Goal: Task Accomplishment & Management: Complete application form

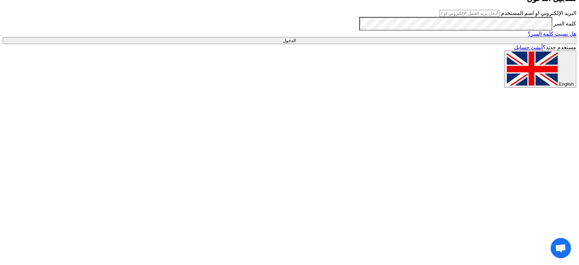
click at [499, 17] on input "text" at bounding box center [469, 13] width 60 height 7
type input "[EMAIL_ADDRESS][DOMAIN_NAME]"
click at [456, 44] on input "الدخول" at bounding box center [289, 40] width 573 height 7
type input "Sign in"
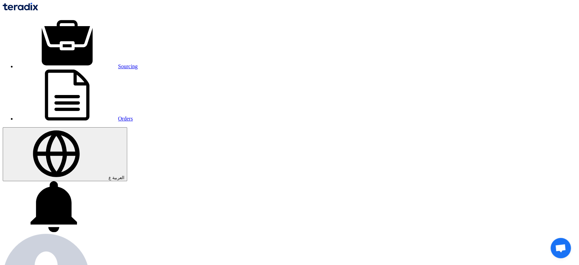
drag, startPoint x: 151, startPoint y: 111, endPoint x: 151, endPoint y: 102, distance: 8.5
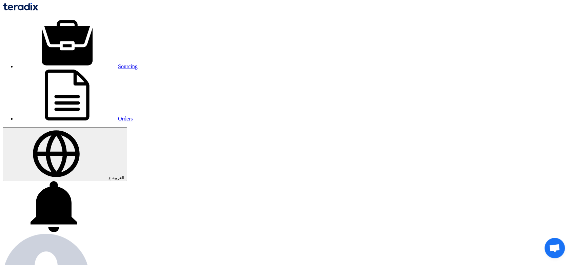
paste input "50022859"
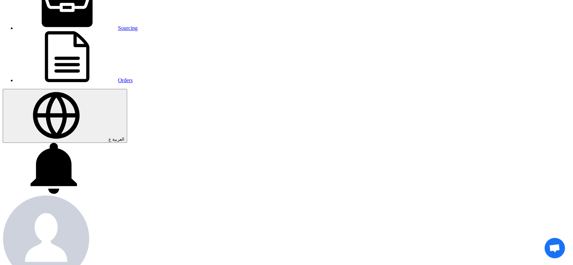
scroll to position [113, 0]
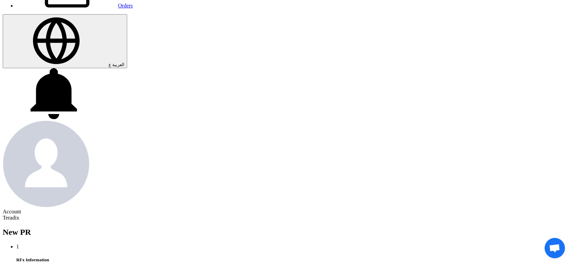
type input "50022859"
type input "[DATE]"
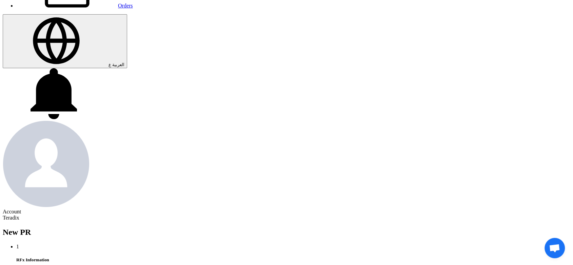
drag, startPoint x: 88, startPoint y: 210, endPoint x: 92, endPoint y: 209, distance: 4.3
type input "[DATE]"
drag, startPoint x: 152, startPoint y: 191, endPoint x: 154, endPoint y: 187, distance: 4.7
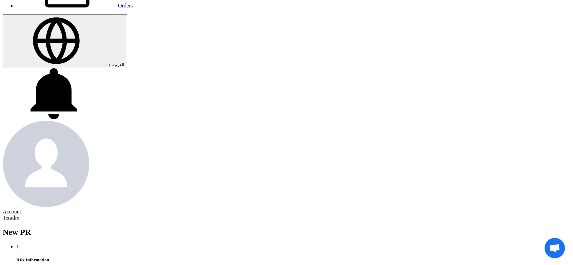
drag, startPoint x: 87, startPoint y: 249, endPoint x: 141, endPoint y: 211, distance: 65.4
type input "[DATE]"
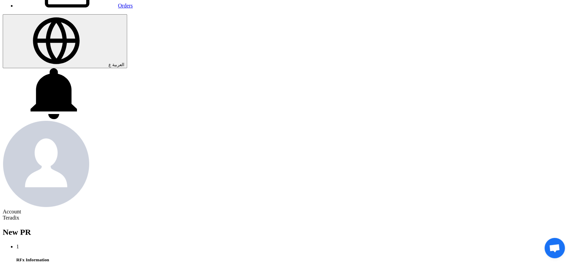
type input "11"
type input "59"
type input "11"
type input "59"
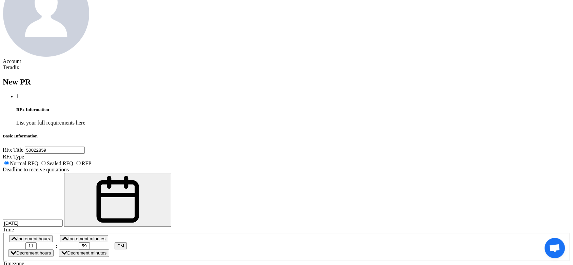
scroll to position [263, 0]
paste textarea "[PERSON_NAME] [EMAIL_ADDRESS][DOMAIN_NAME] [PHONE_NUMBER](Work) FOOD INDUSTRIES…"
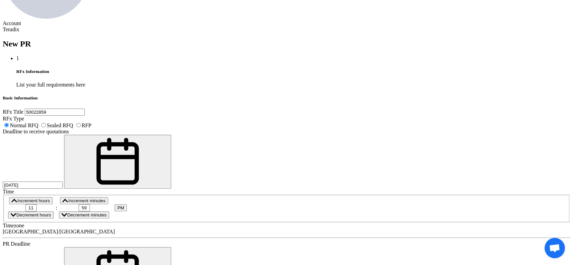
scroll to position [0, 0]
paste textarea "Procurement Specialist"
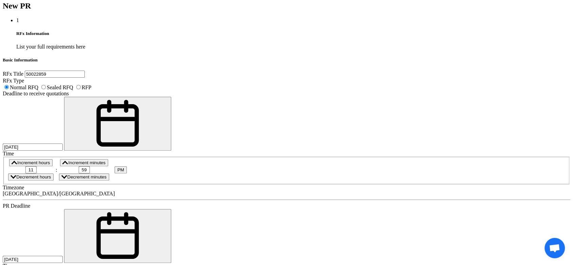
scroll to position [16, 0]
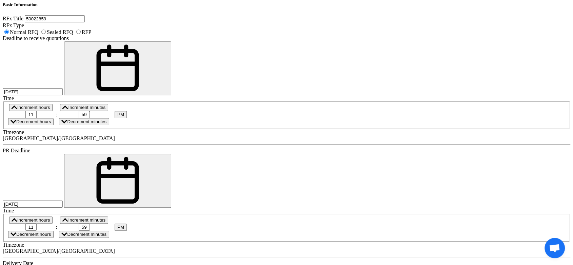
scroll to position [414, 0]
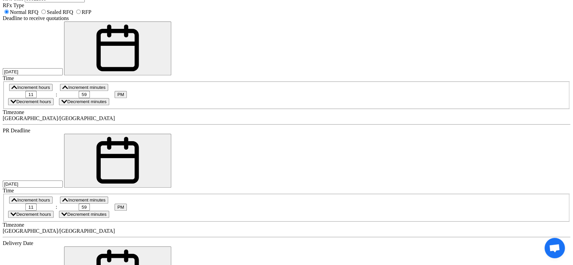
type textarea "[PERSON_NAME] Procurement Specialist [EMAIL_ADDRESS][DOMAIN_NAME] [PHONE_NUMBER…"
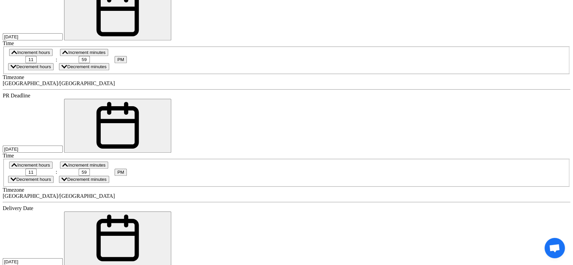
scroll to position [490, 0]
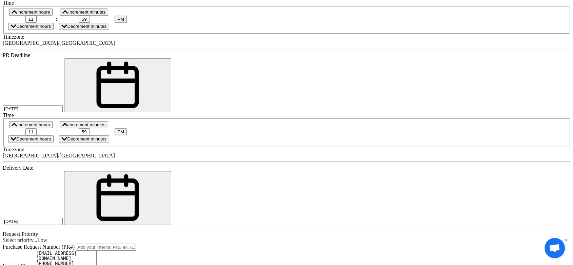
paste div
paste input "6"
type input "6"
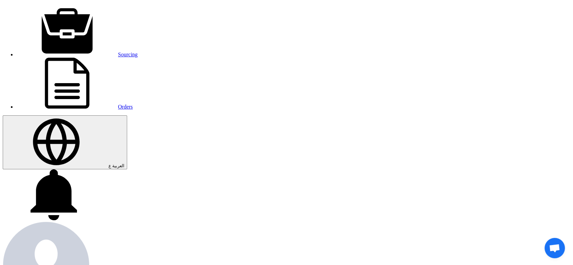
scroll to position [0, 0]
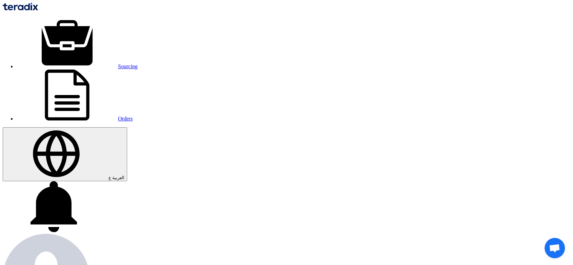
drag, startPoint x: 59, startPoint y: 144, endPoint x: 32, endPoint y: 143, distance: 27.2
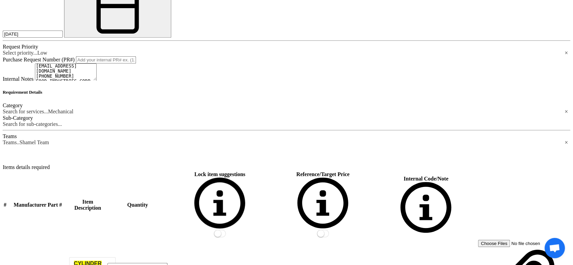
scroll to position [678, 0]
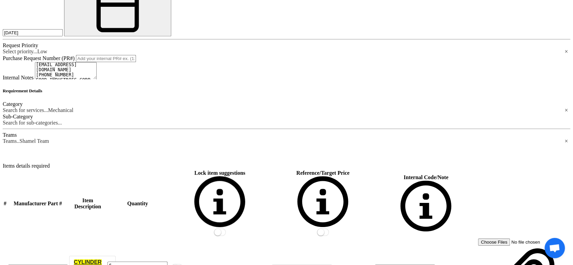
drag, startPoint x: 162, startPoint y: 205, endPoint x: 163, endPoint y: 230, distance: 24.1
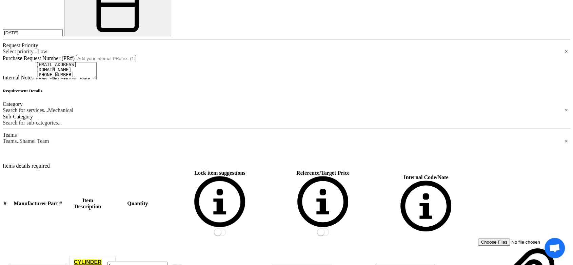
drag, startPoint x: 165, startPoint y: 223, endPoint x: 172, endPoint y: 221, distance: 6.7
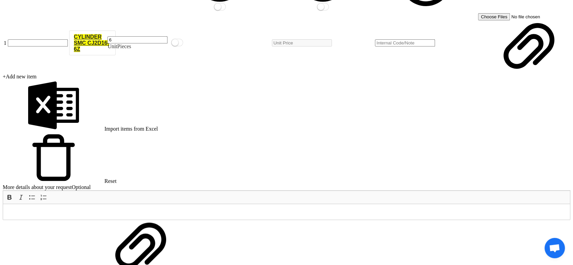
scroll to position [904, 0]
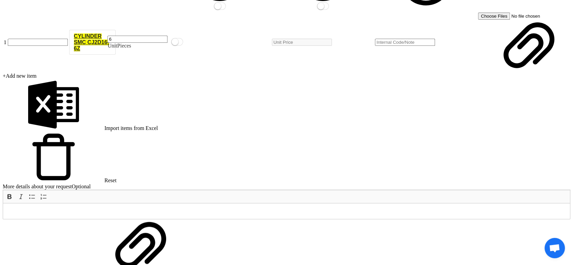
drag, startPoint x: 434, startPoint y: 216, endPoint x: 414, endPoint y: 207, distance: 22.6
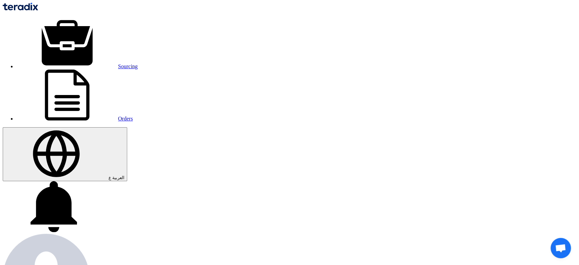
drag, startPoint x: 498, startPoint y: 188, endPoint x: 493, endPoint y: 185, distance: 6.4
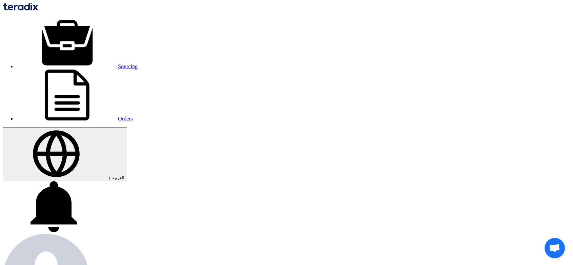
click at [38, 10] on img at bounding box center [20, 7] width 35 height 8
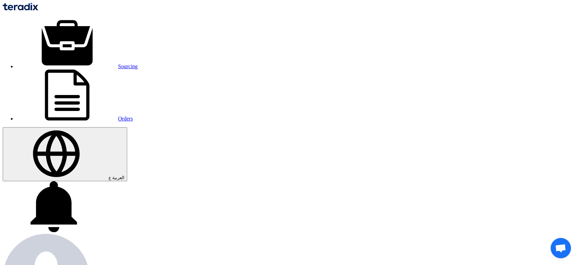
drag, startPoint x: 165, startPoint y: 99, endPoint x: 167, endPoint y: 104, distance: 5.0
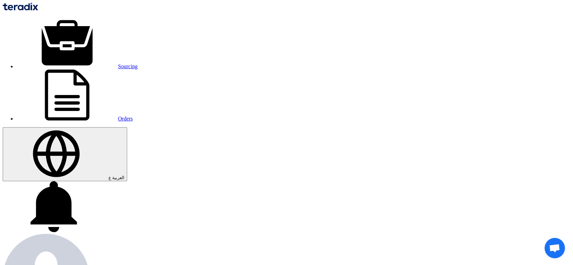
paste input "ABB Switch disconnector"
type input "ABB Switch disconnector"
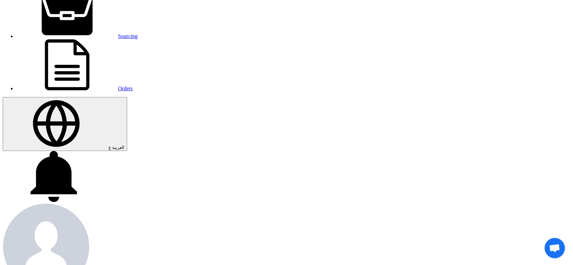
scroll to position [75, 0]
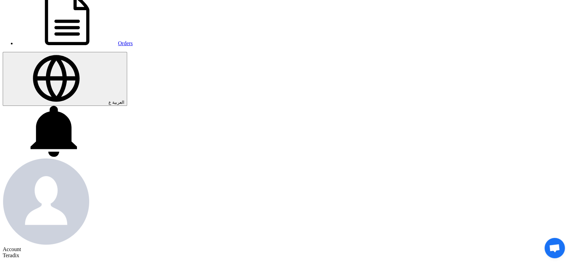
type input "[DATE]"
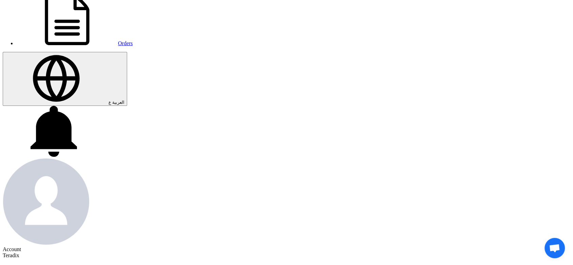
type input "[DATE]"
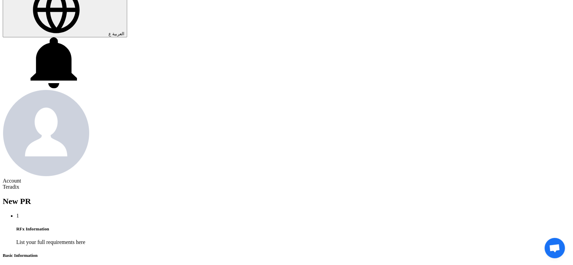
scroll to position [151, 0]
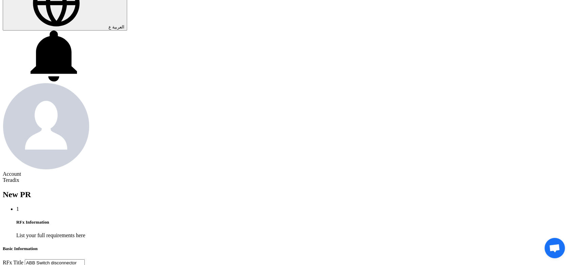
type input "[DATE]"
type input "11"
type input "59"
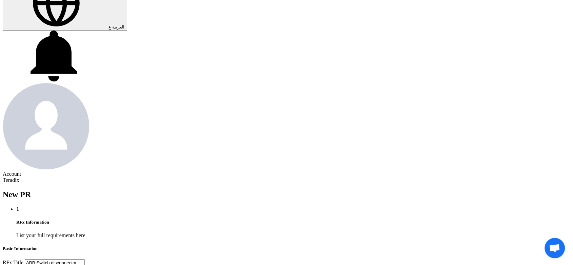
type input "11"
type input "59"
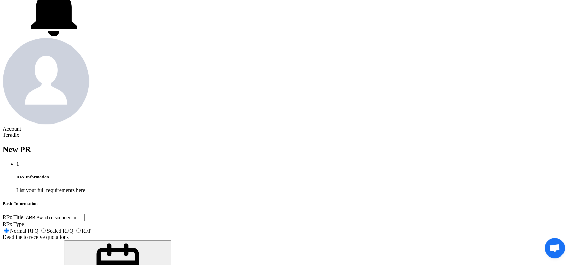
scroll to position [263, 0]
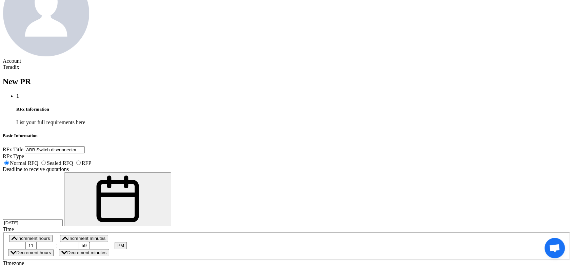
paste textarea "[PERSON_NAME] [PERSON_NAME][EMAIL_ADDRESS][DOMAIN_NAME] [PHONE_NUMBER] (Work) A…"
paste textarea "Specialist, Procurement"
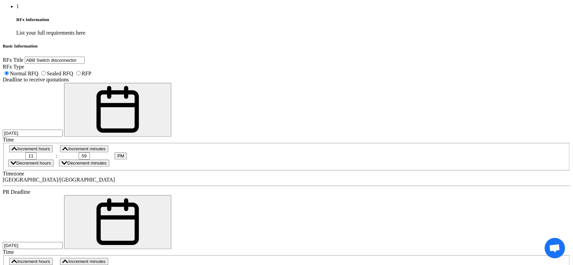
scroll to position [414, 0]
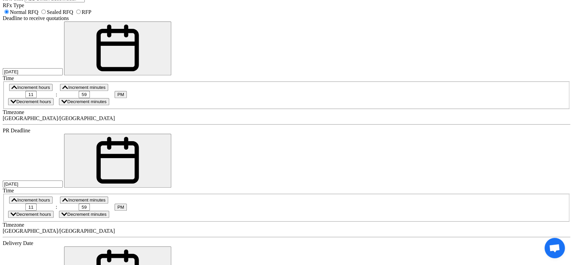
type textarea "[PERSON_NAME] Specialist, Procurement [PERSON_NAME][EMAIL_ADDRESS][DOMAIN_NAME]…"
drag, startPoint x: 97, startPoint y: 233, endPoint x: 110, endPoint y: 219, distance: 19.4
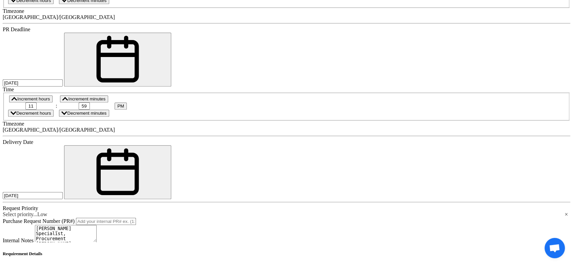
scroll to position [527, 0]
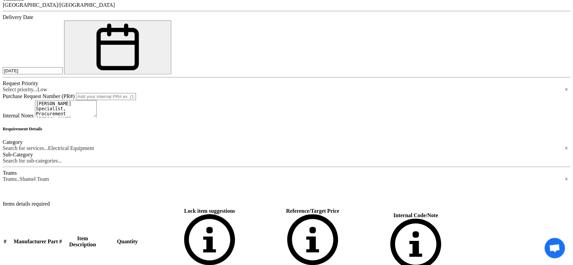
scroll to position [640, 0]
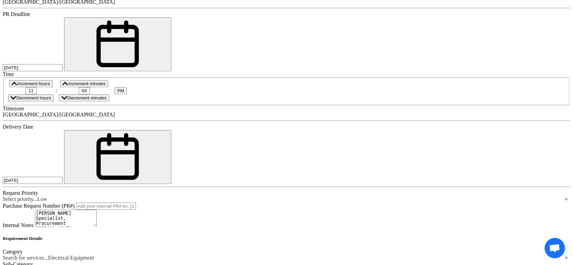
scroll to position [527, 0]
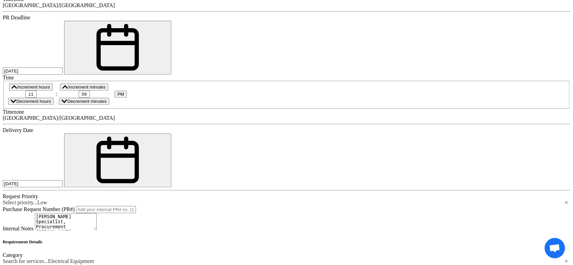
paste div
paste input "OS800DO3"
type input "OS800DO3"
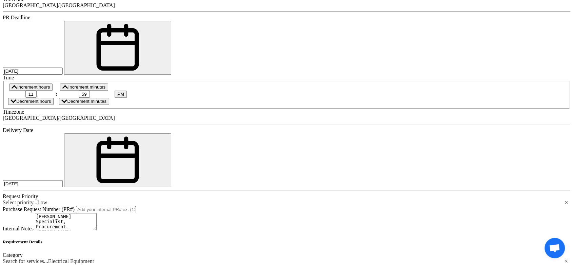
paste input "OT800E03"
type input "OT800E03"
paste input "OS630D03"
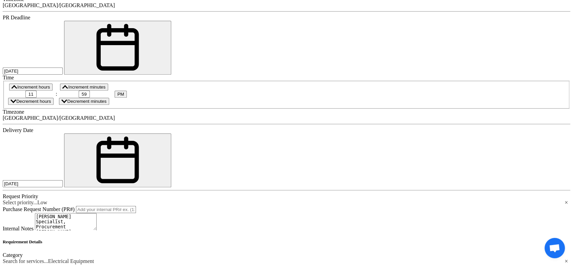
type input "OS630D03"
paste input "OS250DO3"
type input "OS250DO3"
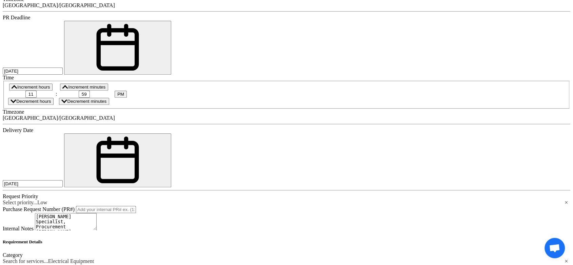
paste input "OT200EO3W"
type input "OT200EO3W"
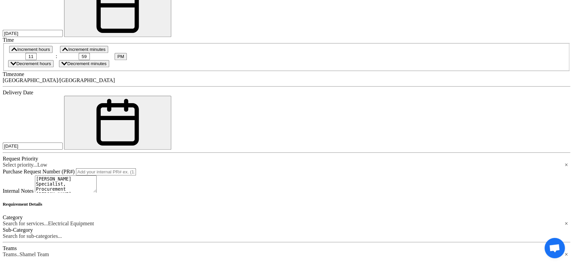
paste input "OS400DO3"
type input "OS400DO3"
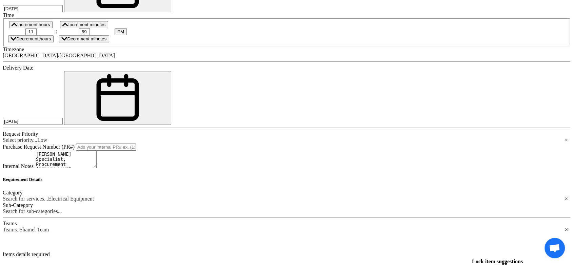
scroll to position [603, 0]
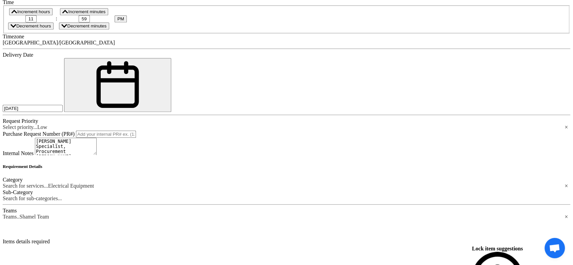
paste input "OT400EO3"
type input "OT400EO3"
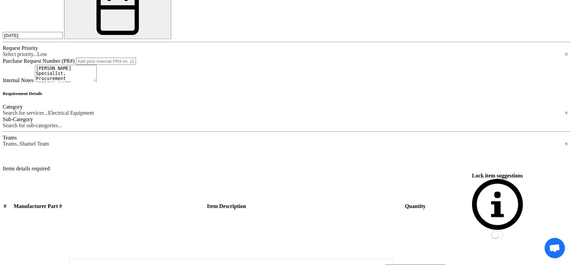
scroll to position [678, 0]
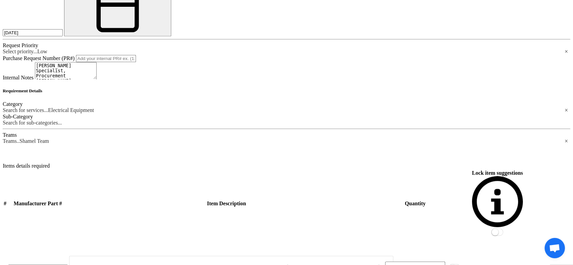
paste input "OS400D12LR-114"
type input "OS400D12LR-114"
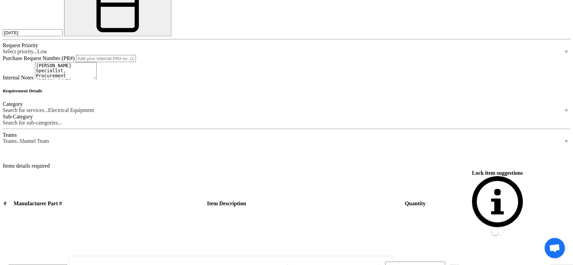
paste input "OS160GD21LR"
type input "OS160GD21LR"
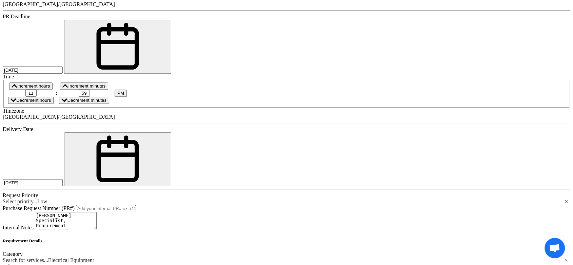
scroll to position [527, 0]
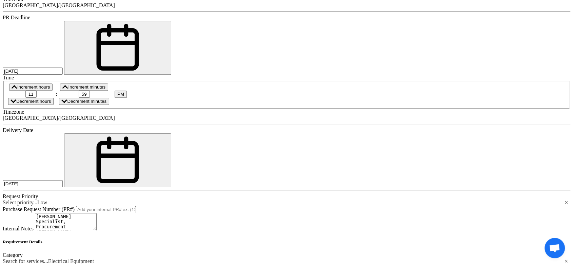
paste div
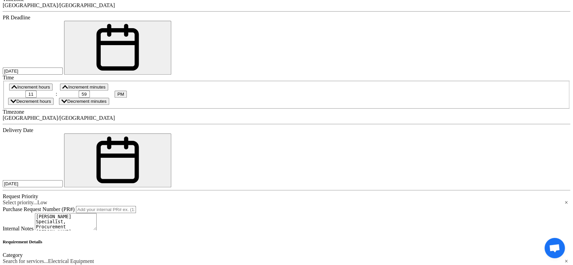
paste div
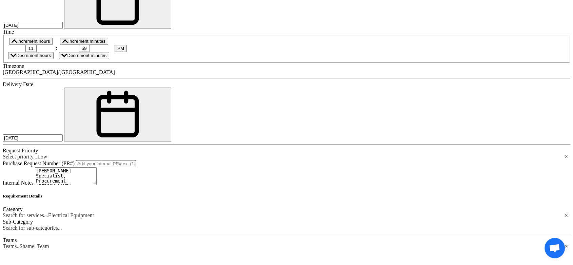
scroll to position [603, 0]
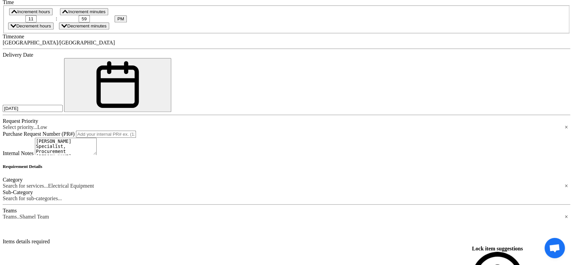
paste div
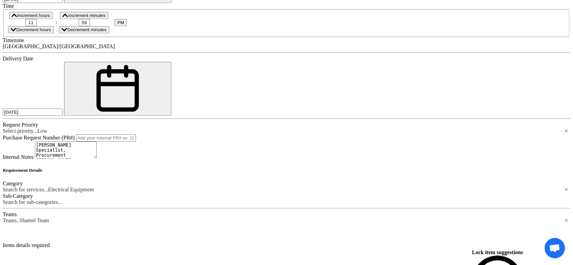
paste div
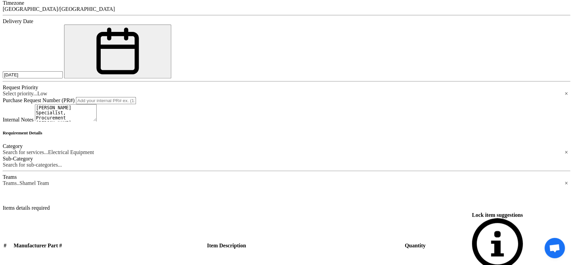
scroll to position [636, 0]
drag, startPoint x: 178, startPoint y: 219, endPoint x: 179, endPoint y: 216, distance: 3.4
paste div
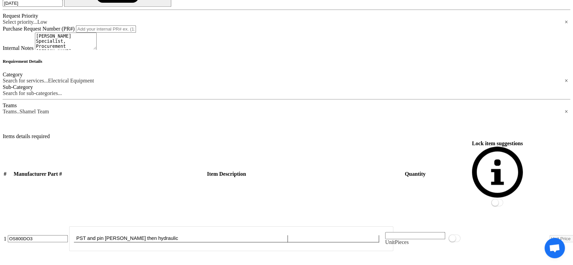
scroll to position [712, 0]
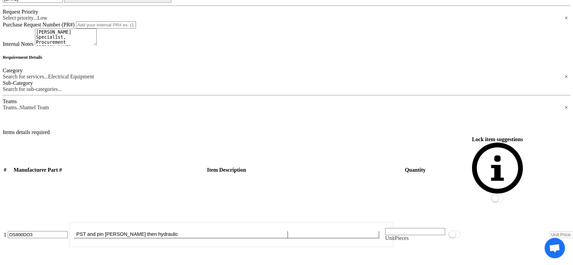
paste div
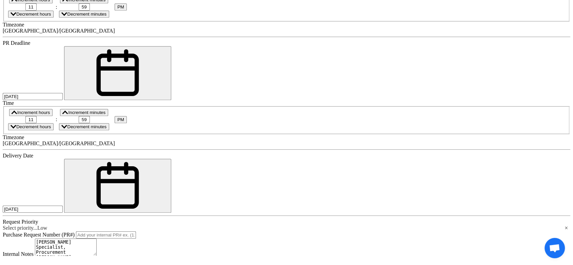
scroll to position [448, 0]
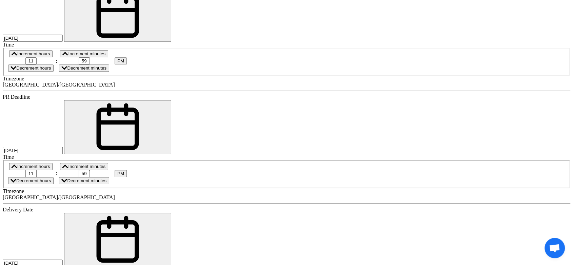
paste input "1"
type input "1"
paste input "1"
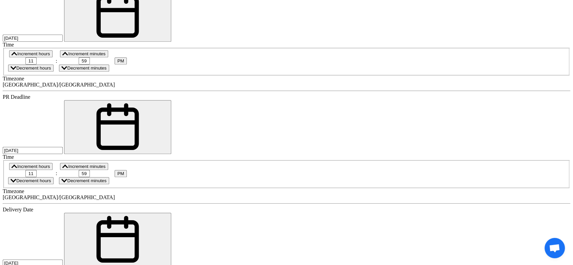
type input "1"
paste input "2"
type input "2"
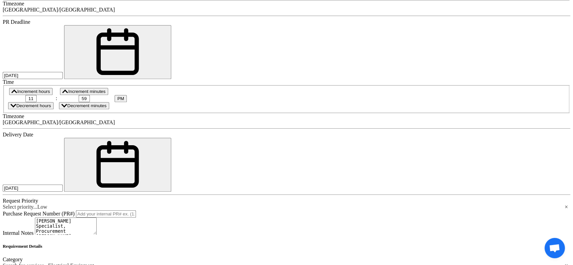
scroll to position [524, 0]
paste input "1"
type input "1"
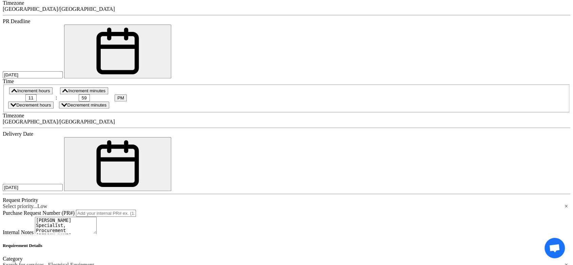
paste input "1"
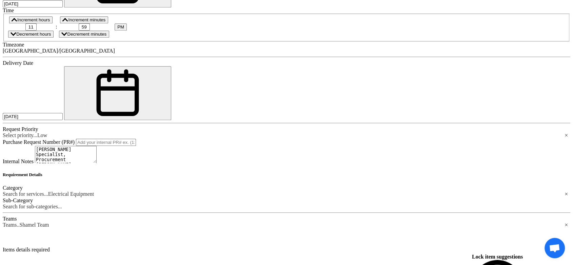
scroll to position [599, 0]
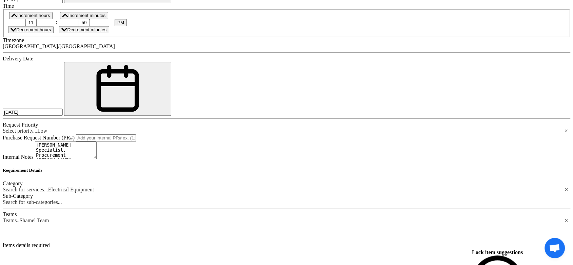
type input "1"
paste input "2"
type input "2"
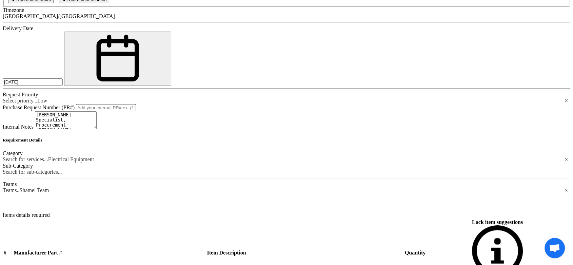
scroll to position [674, 0]
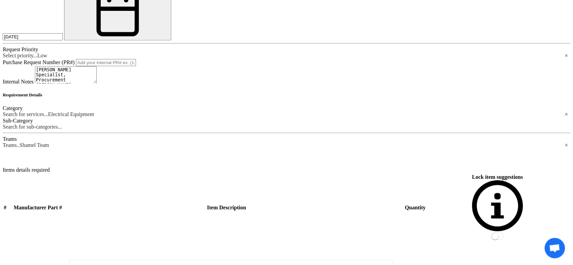
paste input "1"
type input "1"
paste input "1"
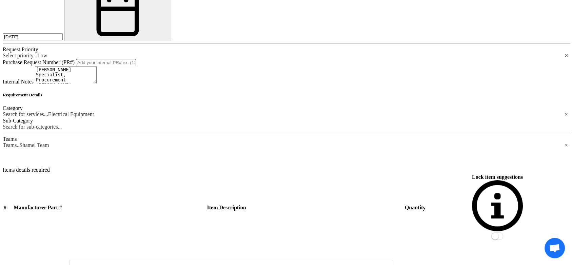
type input "1"
paste input "5"
type input "5"
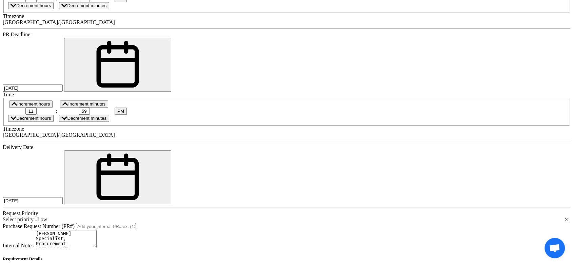
scroll to position [486, 0]
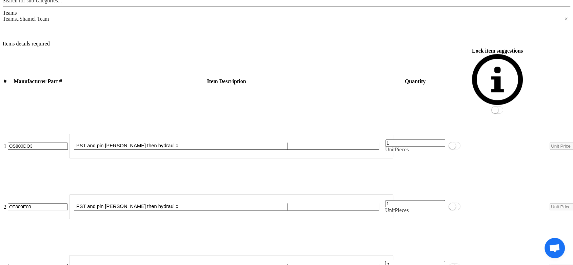
scroll to position [787, 0]
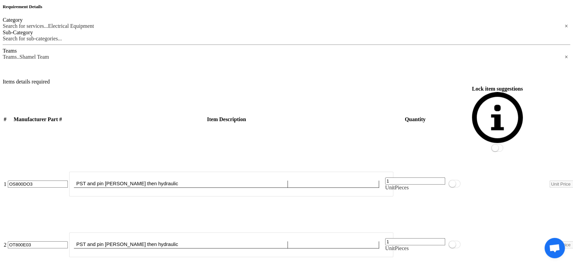
scroll to position [750, 0]
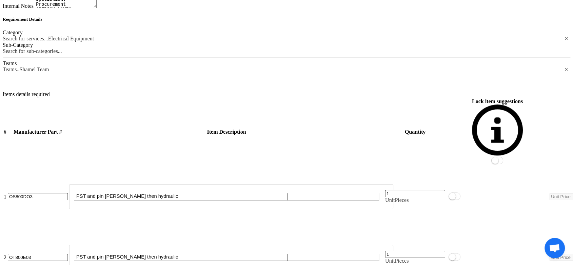
drag, startPoint x: 69, startPoint y: 215, endPoint x: 133, endPoint y: 212, distance: 63.8
copy p "number 3 - Part number:"
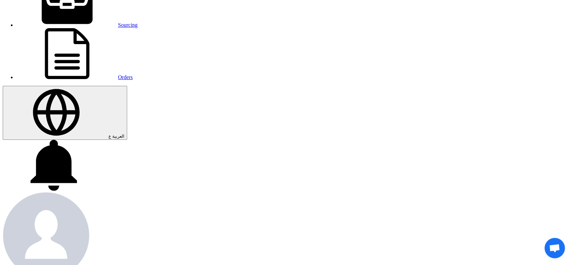
scroll to position [0, 0]
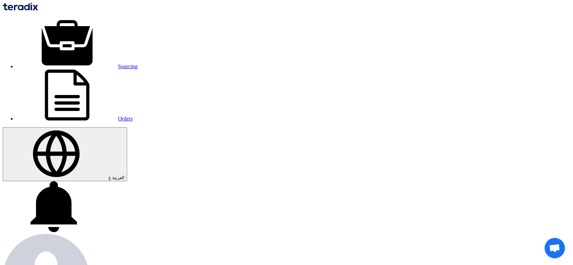
drag, startPoint x: 143, startPoint y: 145, endPoint x: 19, endPoint y: 140, distance: 123.6
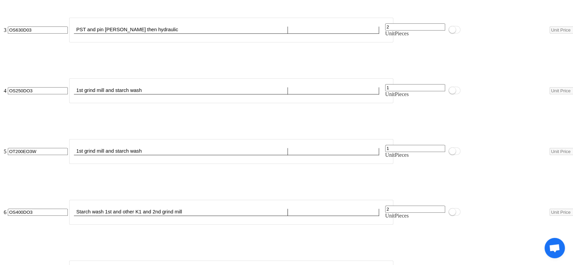
scroll to position [979, 0]
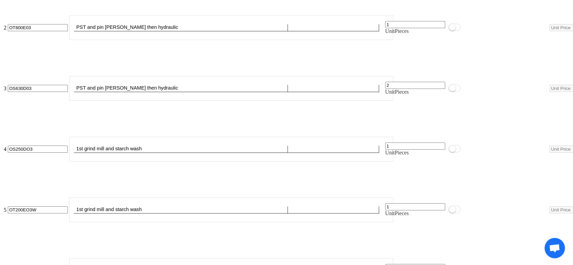
drag, startPoint x: 155, startPoint y: 192, endPoint x: 157, endPoint y: 188, distance: 4.5
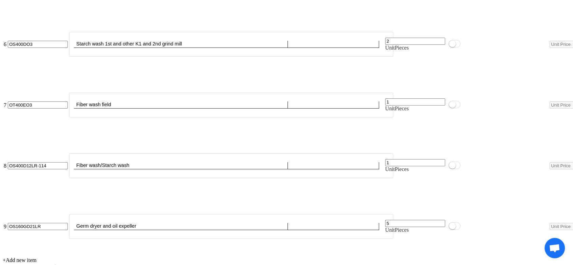
scroll to position [1281, 0]
